Goal: Check status

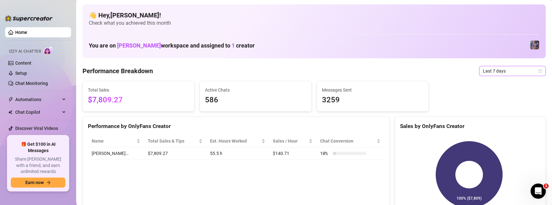
click at [538, 72] on icon "calendar" at bounding box center [540, 71] width 4 height 4
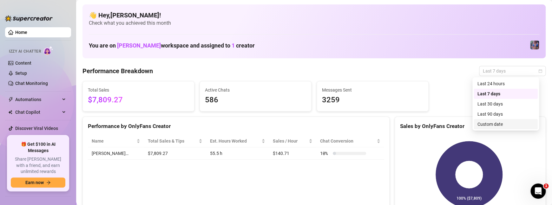
click at [485, 124] on div "Custom date" at bounding box center [506, 124] width 56 height 7
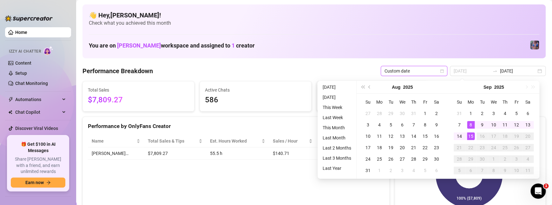
type input "[DATE]"
click at [467, 125] on div "8" at bounding box center [471, 125] width 8 height 8
type input "[DATE]"
click at [456, 136] on div "14" at bounding box center [460, 137] width 8 height 8
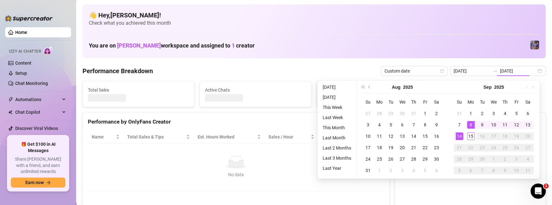
type input "[DATE]"
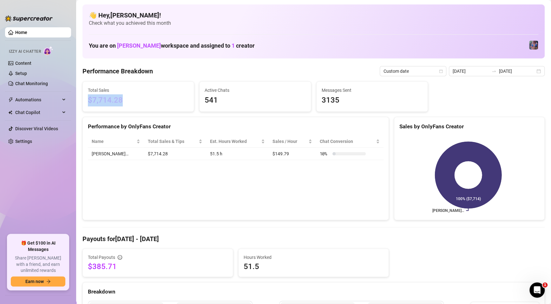
drag, startPoint x: 127, startPoint y: 104, endPoint x: 89, endPoint y: 103, distance: 38.1
click at [89, 103] on span "$7,714.28" at bounding box center [138, 100] width 101 height 12
copy span "$7,714.28"
